Goal: Information Seeking & Learning: Learn about a topic

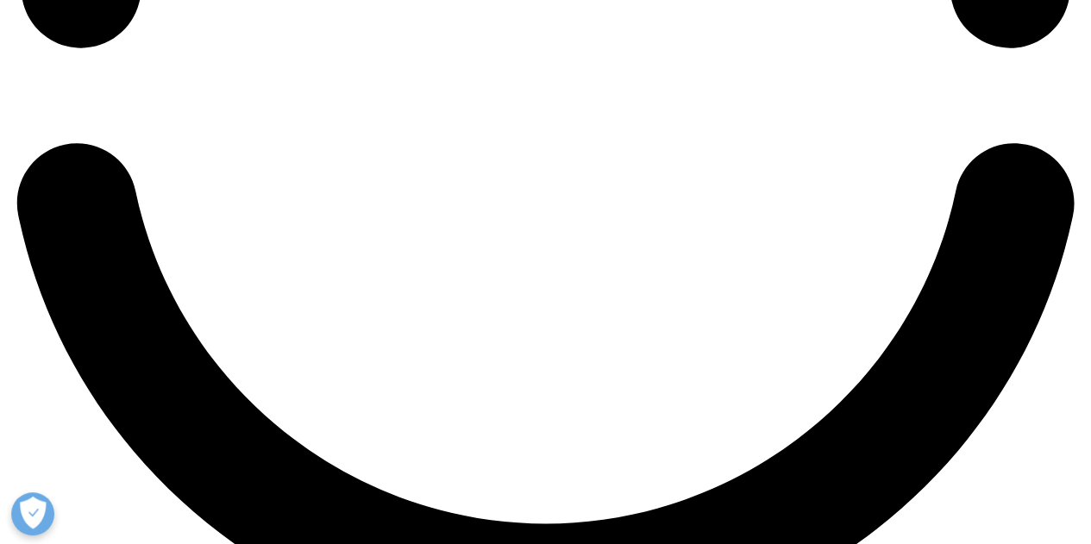
scroll to position [2621, 0]
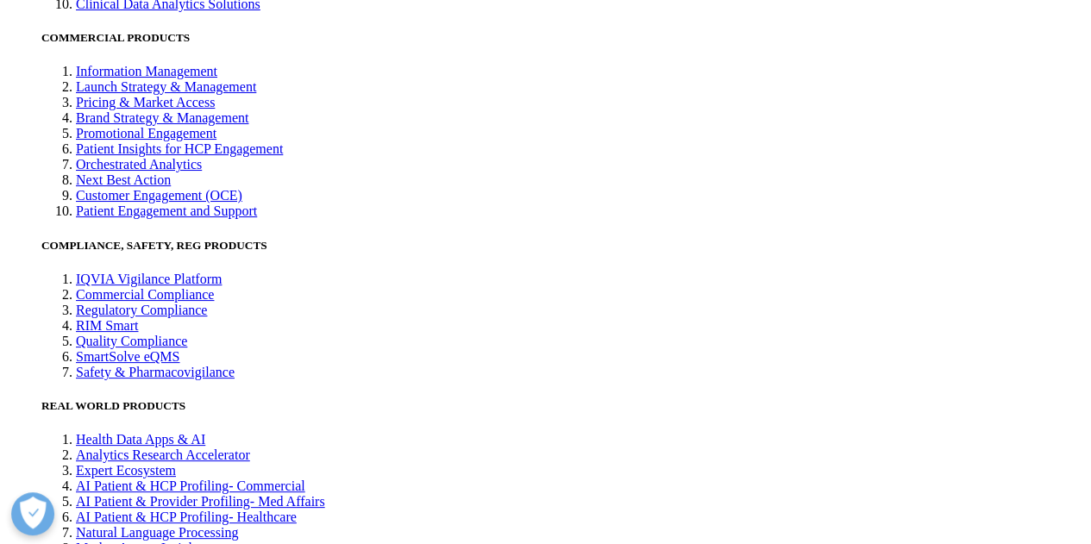
scroll to position [3331, 0]
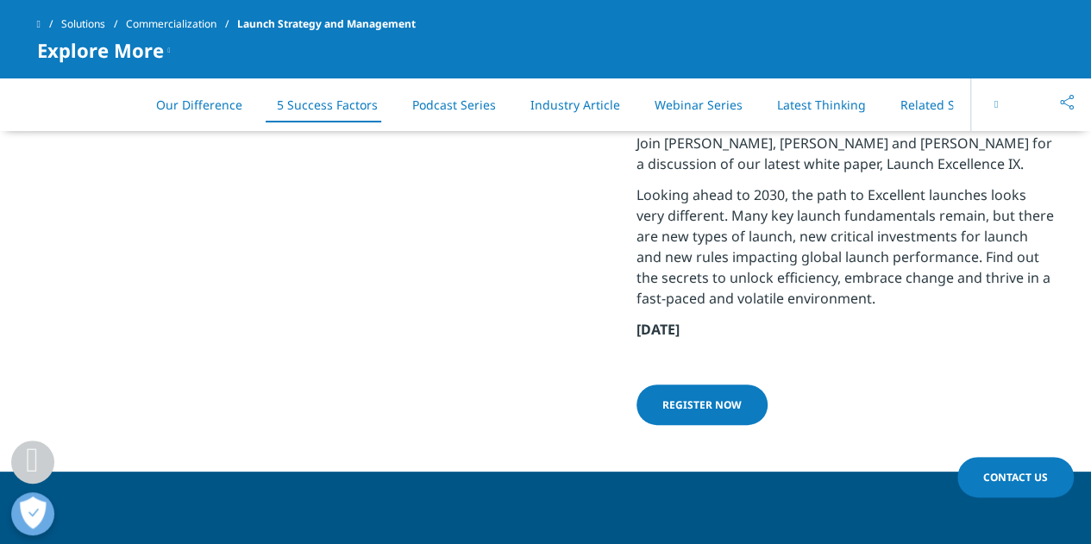
click at [934, 98] on link "Related Solutions" at bounding box center [950, 105] width 101 height 16
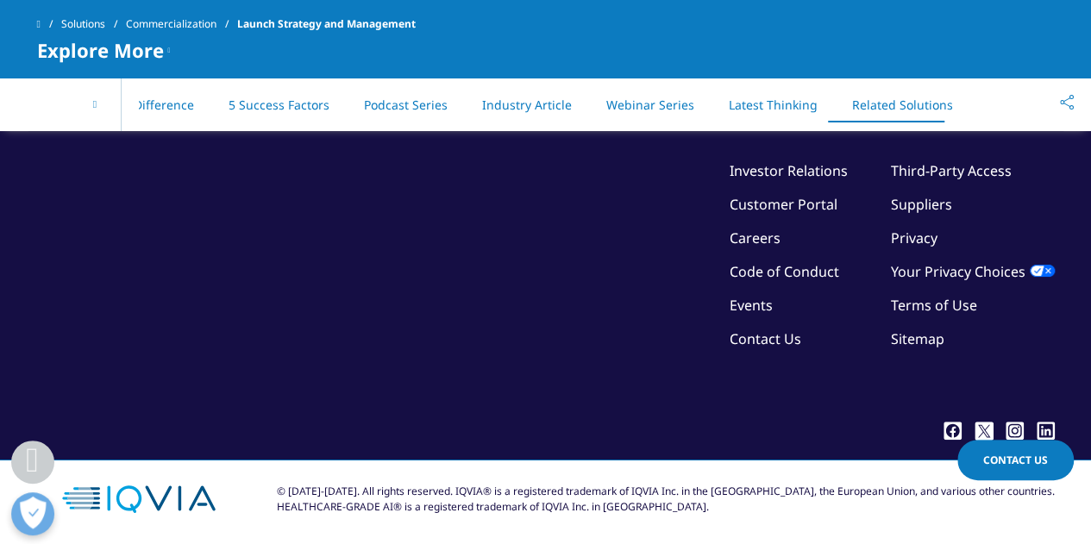
scroll to position [6954, 0]
